Goal: Find specific page/section: Find specific page/section

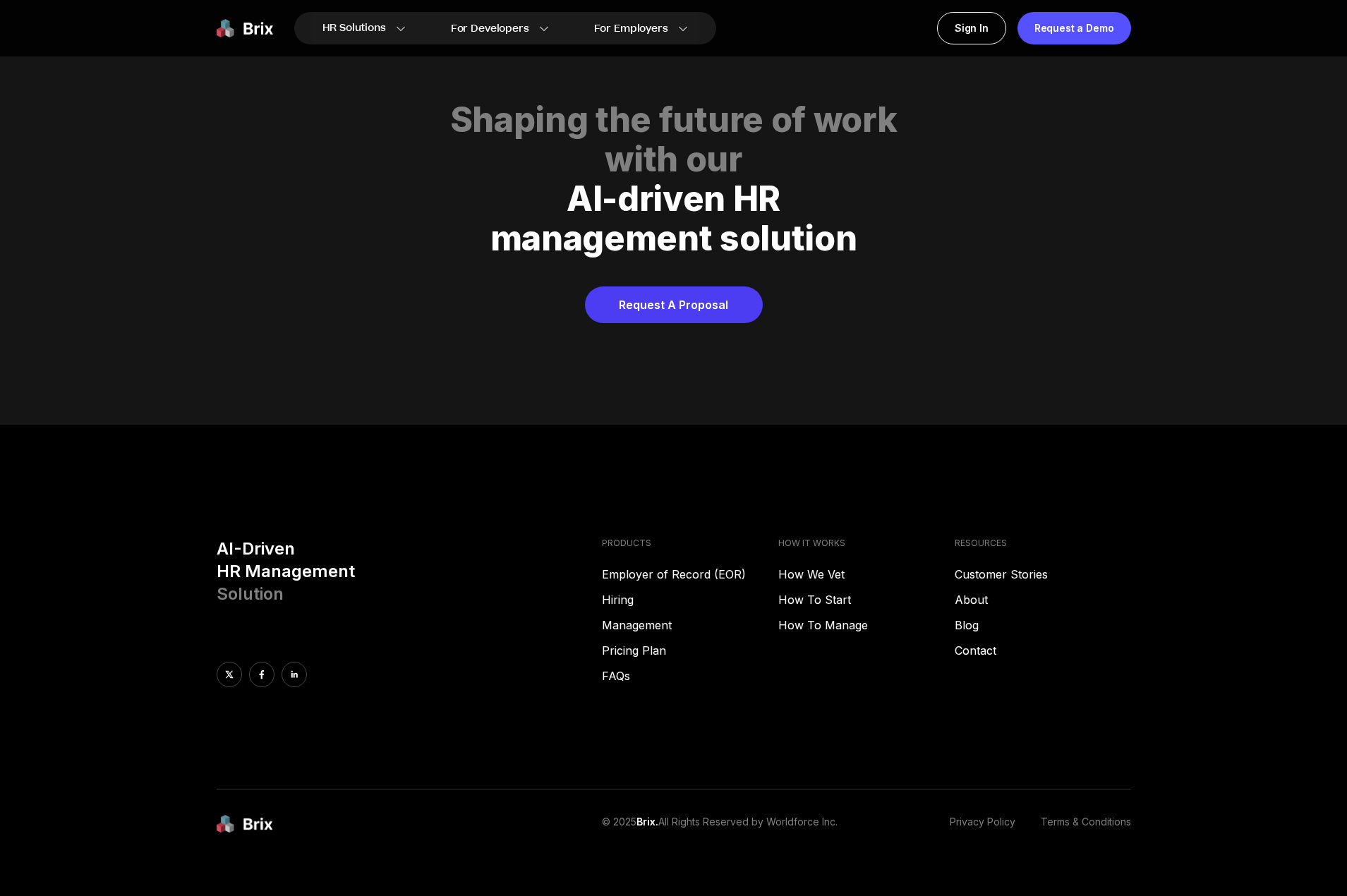
scroll to position [7207, 0]
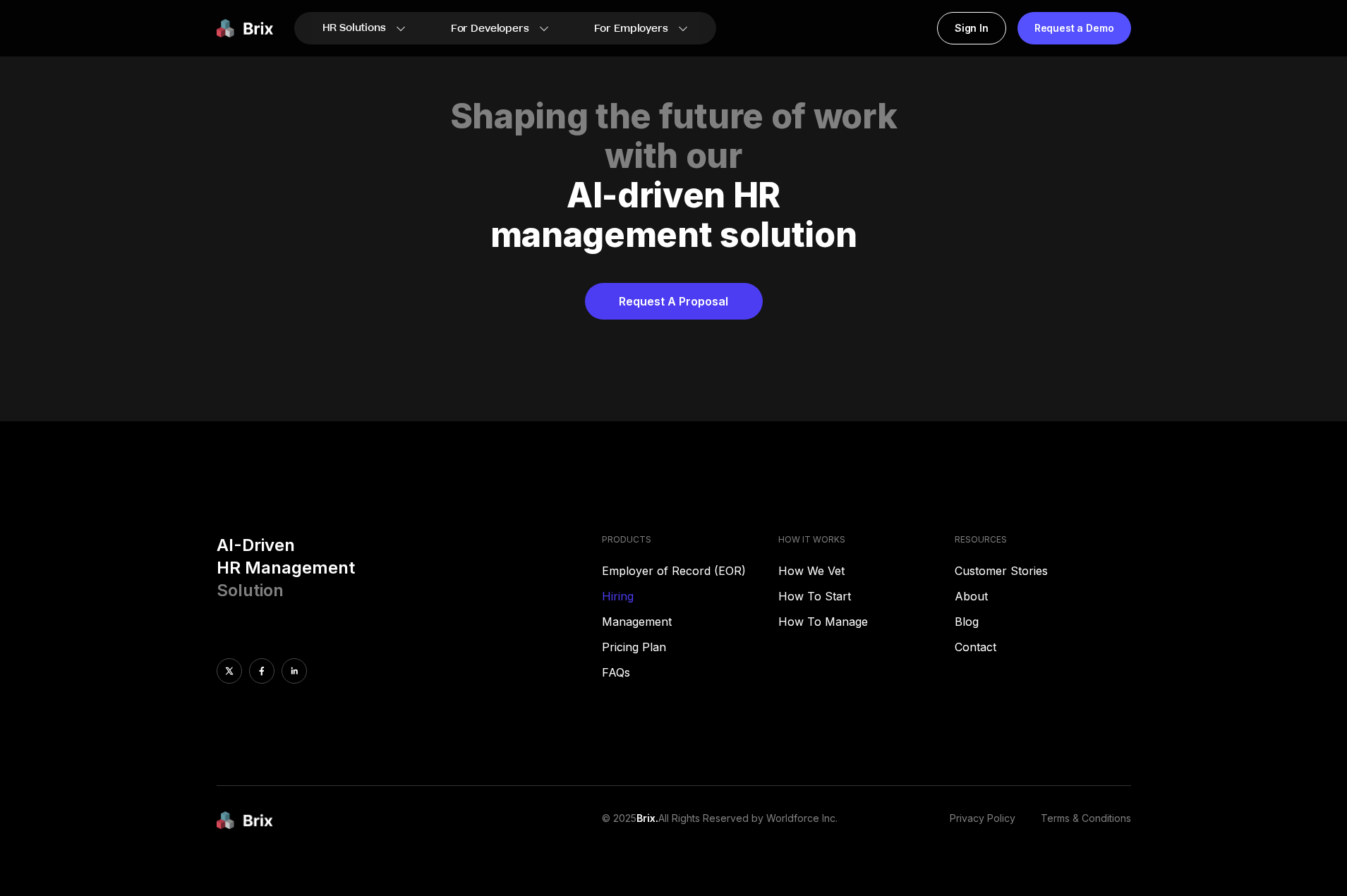
click at [638, 588] on link "Hiring" at bounding box center [690, 596] width 176 height 17
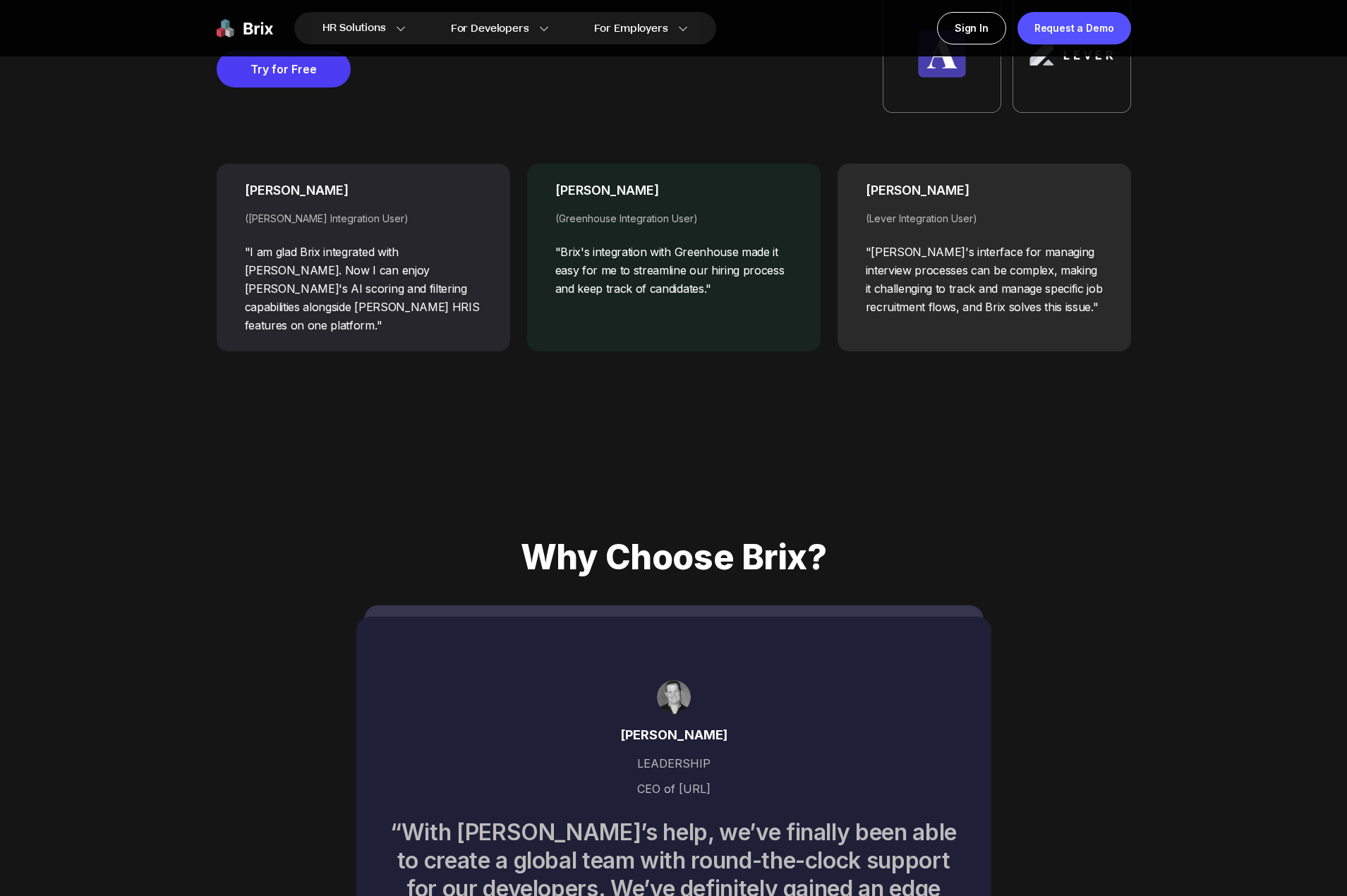
scroll to position [7207, 0]
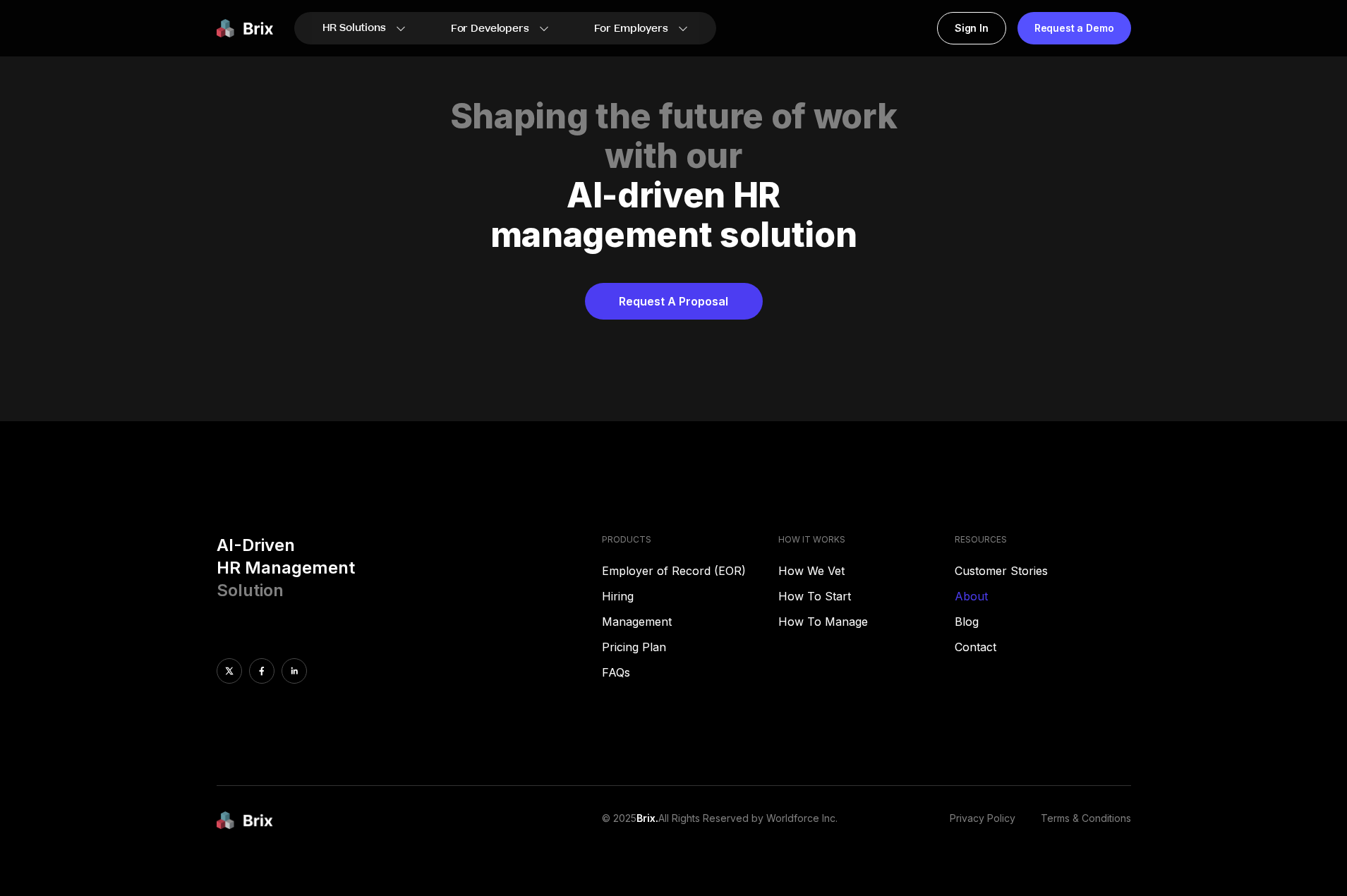
click at [977, 588] on link "About" at bounding box center [1042, 596] width 176 height 17
